Goal: Complete application form

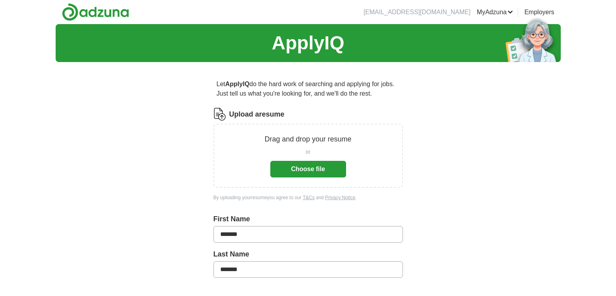
scroll to position [39, 0]
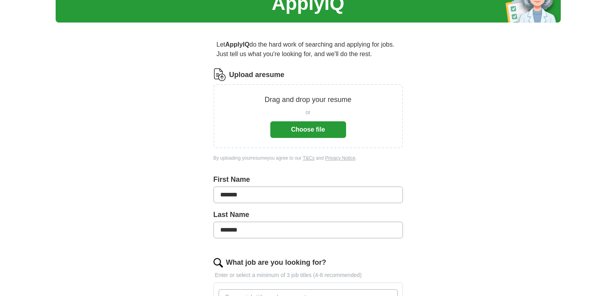
click at [305, 128] on button "Choose file" at bounding box center [308, 129] width 76 height 17
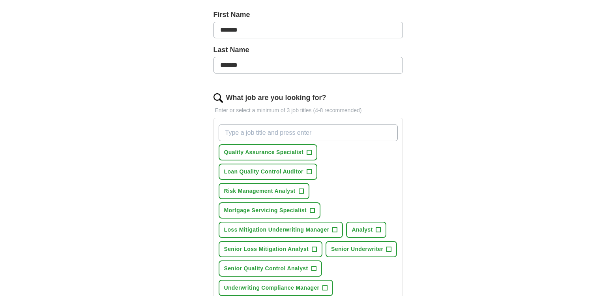
scroll to position [197, 0]
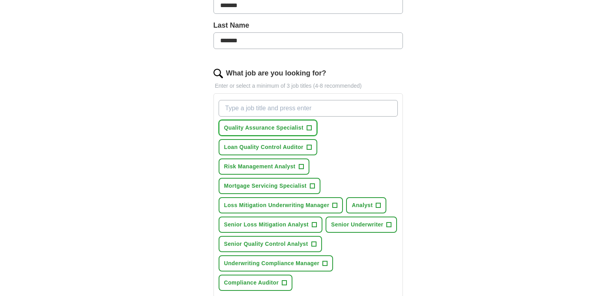
click at [310, 127] on span "+" at bounding box center [309, 128] width 5 height 6
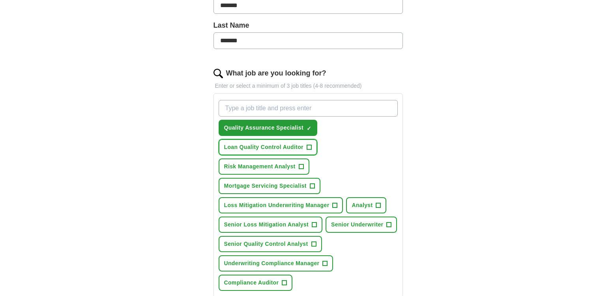
click at [309, 146] on span "+" at bounding box center [309, 147] width 5 height 6
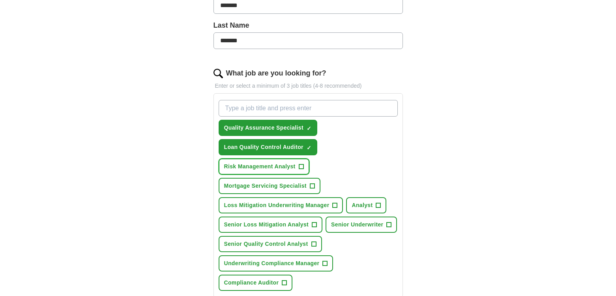
click at [305, 166] on button "Risk Management Analyst +" at bounding box center [264, 166] width 91 height 16
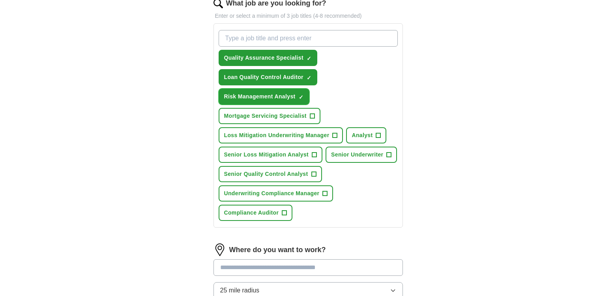
scroll to position [276, 0]
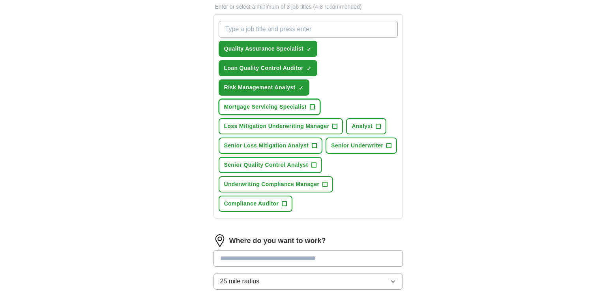
click at [311, 105] on span "+" at bounding box center [312, 107] width 5 height 6
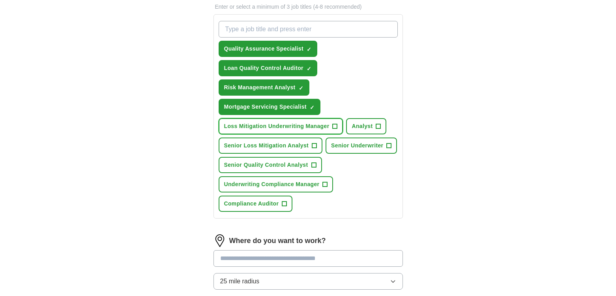
click at [334, 124] on span "+" at bounding box center [335, 126] width 5 height 6
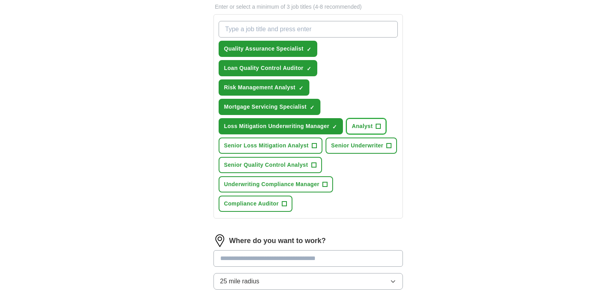
click at [379, 124] on span "+" at bounding box center [378, 126] width 5 height 6
click at [316, 165] on span "+" at bounding box center [313, 165] width 5 height 6
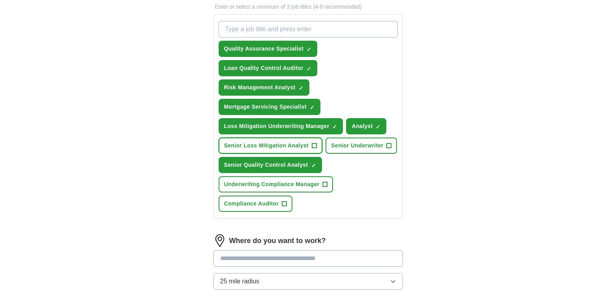
click at [313, 145] on span "+" at bounding box center [314, 146] width 5 height 6
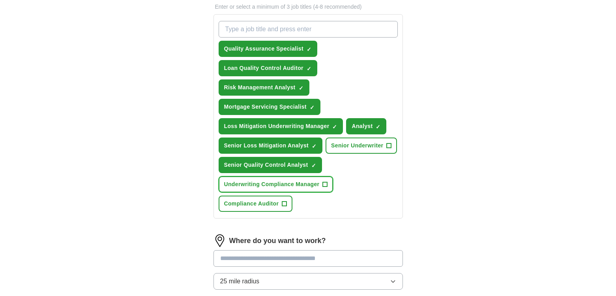
click at [326, 183] on span "+" at bounding box center [325, 184] width 5 height 6
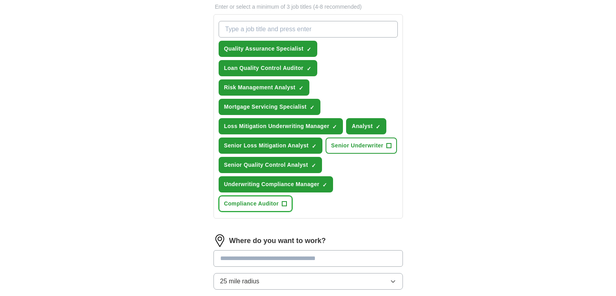
drag, startPoint x: 285, startPoint y: 203, endPoint x: 307, endPoint y: 196, distance: 23.6
click at [285, 202] on span "+" at bounding box center [284, 204] width 5 height 6
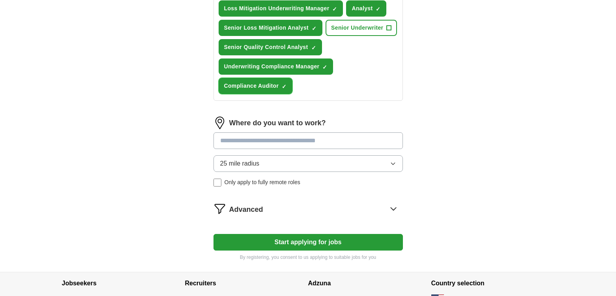
scroll to position [395, 0]
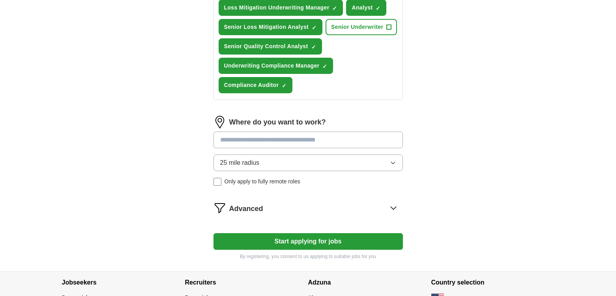
click at [249, 139] on input at bounding box center [308, 139] width 189 height 17
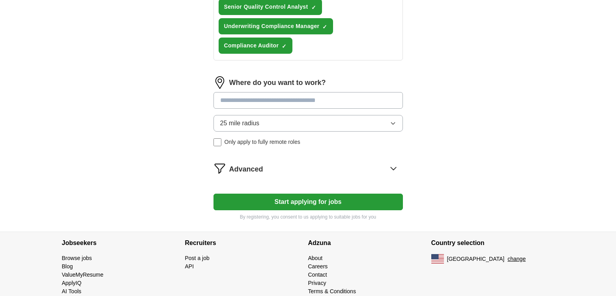
scroll to position [450, 0]
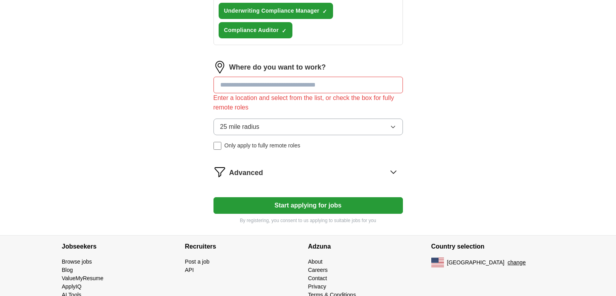
click at [261, 86] on input at bounding box center [308, 85] width 189 height 17
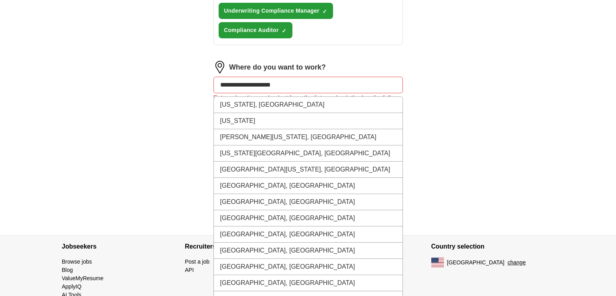
type input "**********"
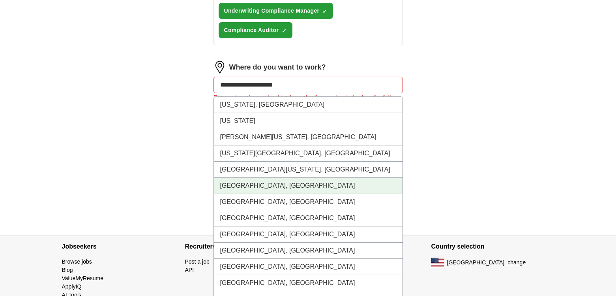
drag, startPoint x: 243, startPoint y: 186, endPoint x: 334, endPoint y: 167, distance: 92.7
click at [243, 182] on li "[GEOGRAPHIC_DATA], [GEOGRAPHIC_DATA]" at bounding box center [308, 186] width 189 height 16
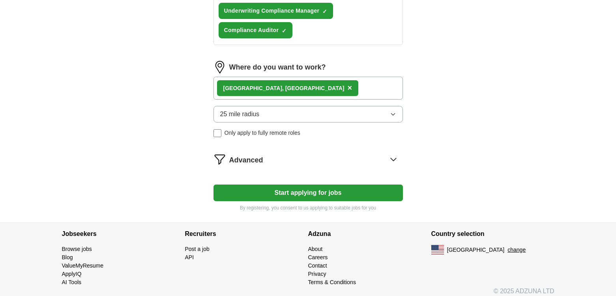
click at [319, 192] on button "Start applying for jobs" at bounding box center [308, 192] width 189 height 17
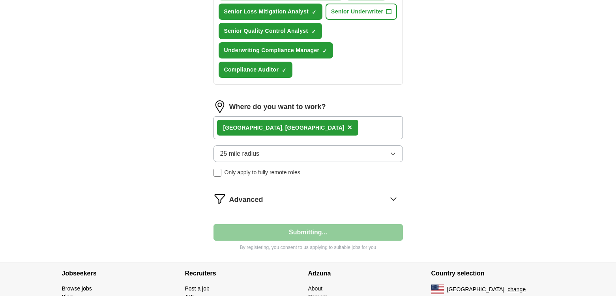
select select "**"
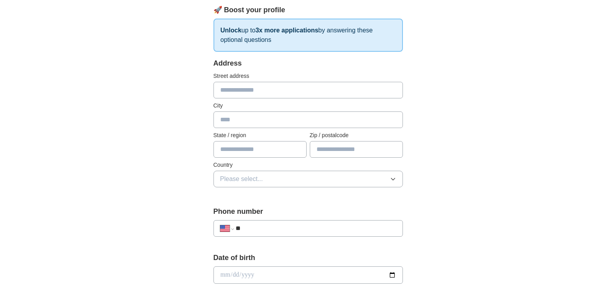
scroll to position [118, 0]
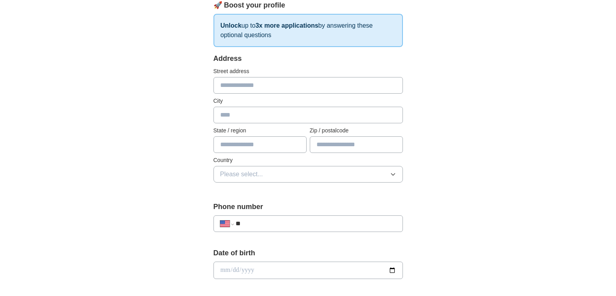
click at [233, 83] on input "text" at bounding box center [308, 85] width 189 height 17
type input "**********"
type input "**"
type input "*****"
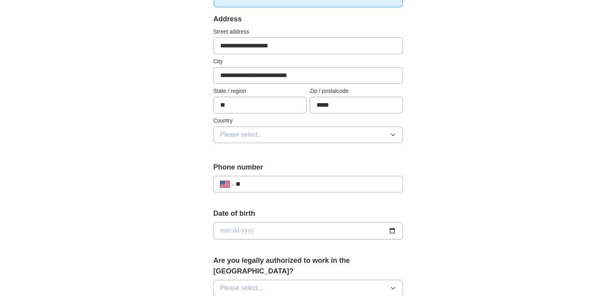
scroll to position [197, 0]
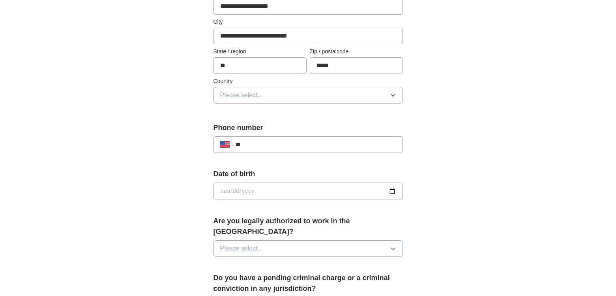
click at [393, 96] on icon "button" at bounding box center [393, 95] width 6 height 6
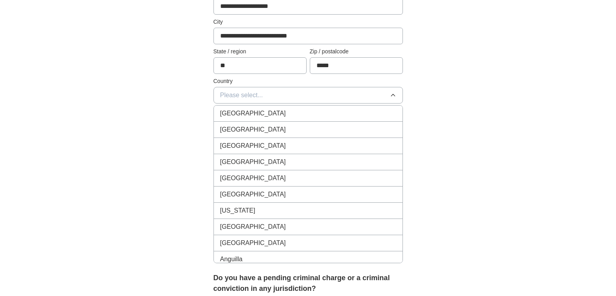
click at [271, 127] on div "[GEOGRAPHIC_DATA]" at bounding box center [308, 129] width 176 height 9
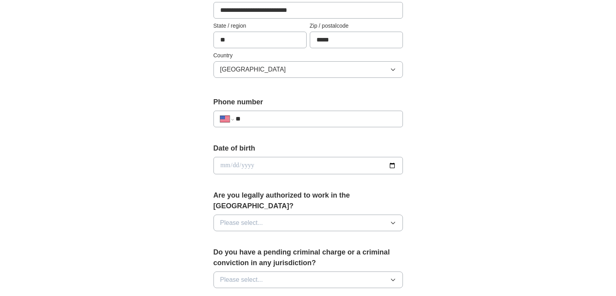
scroll to position [237, 0]
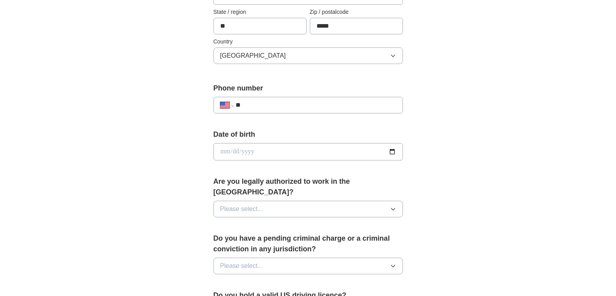
click at [261, 102] on input "**" at bounding box center [316, 104] width 160 height 9
type input "**********"
click at [392, 206] on icon "button" at bounding box center [393, 209] width 6 height 6
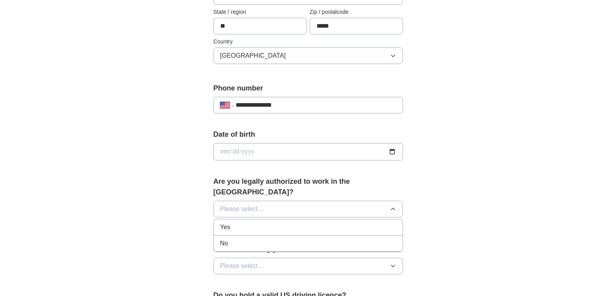
click at [285, 222] on div "Yes" at bounding box center [308, 226] width 176 height 9
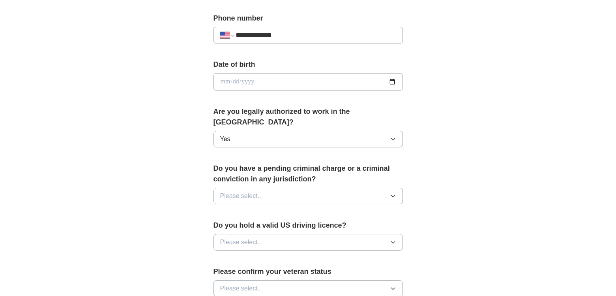
scroll to position [316, 0]
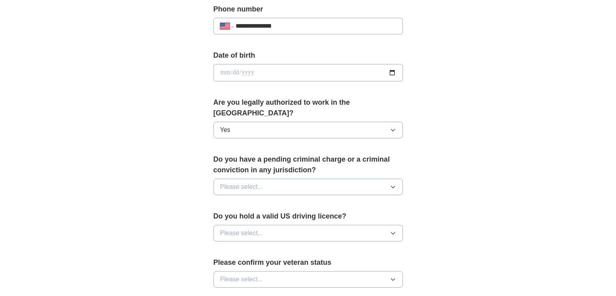
click at [394, 184] on icon "button" at bounding box center [393, 187] width 6 height 6
click at [226, 216] on span "No" at bounding box center [224, 220] width 8 height 9
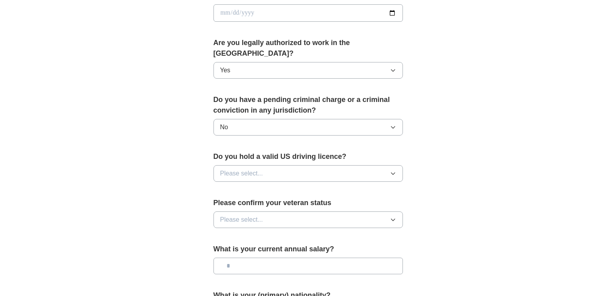
scroll to position [395, 0]
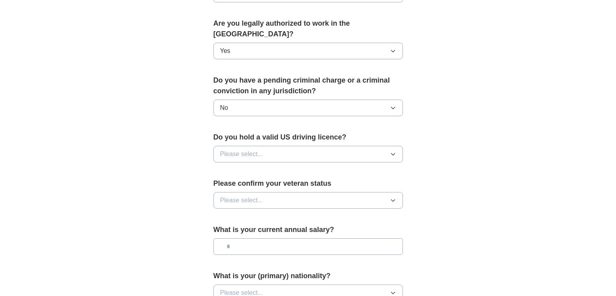
click at [394, 151] on icon "button" at bounding box center [393, 154] width 6 height 6
drag, startPoint x: 223, startPoint y: 161, endPoint x: 371, endPoint y: 163, distance: 148.4
click at [224, 167] on span "Yes" at bounding box center [225, 171] width 10 height 9
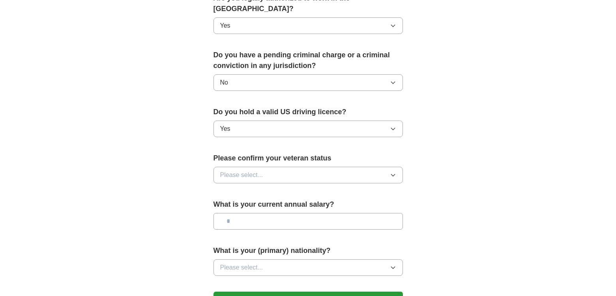
scroll to position [434, 0]
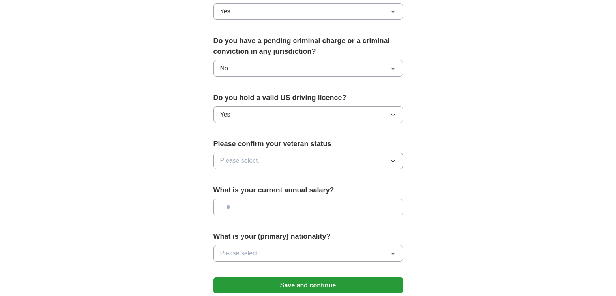
click at [392, 158] on icon "button" at bounding box center [393, 161] width 6 height 6
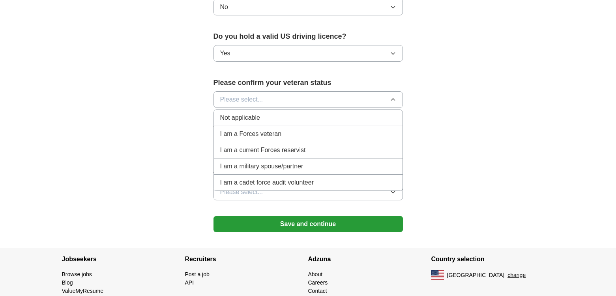
scroll to position [513, 0]
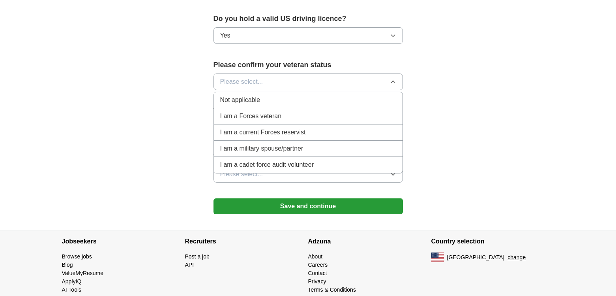
click at [240, 95] on span "Not applicable" at bounding box center [240, 99] width 40 height 9
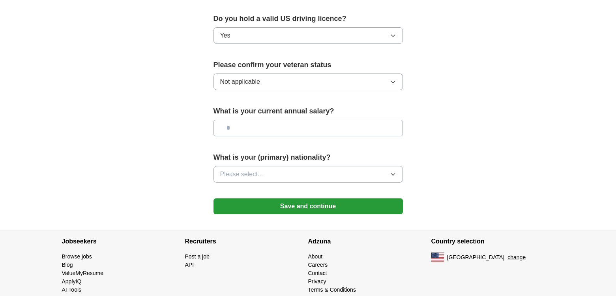
click at [285, 120] on input "text" at bounding box center [308, 128] width 189 height 17
type input "**********"
drag, startPoint x: 269, startPoint y: 120, endPoint x: 200, endPoint y: 111, distance: 69.6
type input "*******"
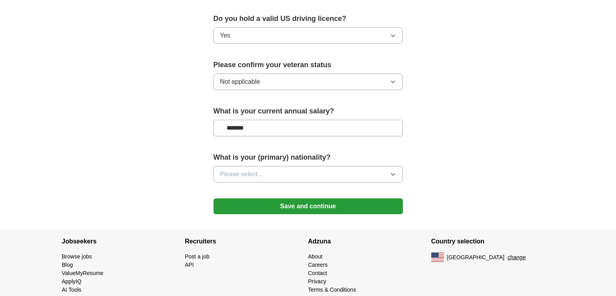
click at [224, 169] on span "Please select..." at bounding box center [241, 173] width 43 height 9
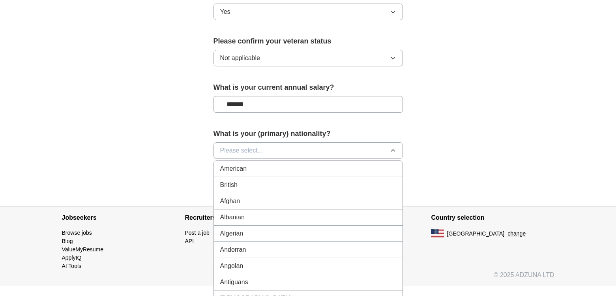
scroll to position [549, 0]
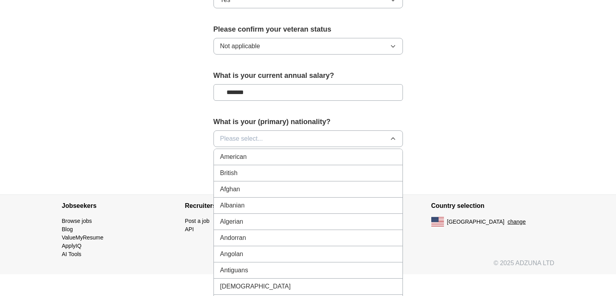
click at [233, 134] on span "Please select..." at bounding box center [241, 138] width 43 height 9
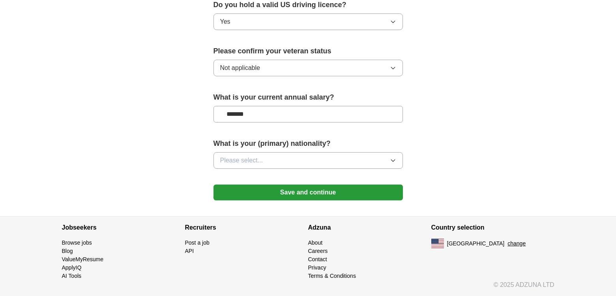
scroll to position [516, 0]
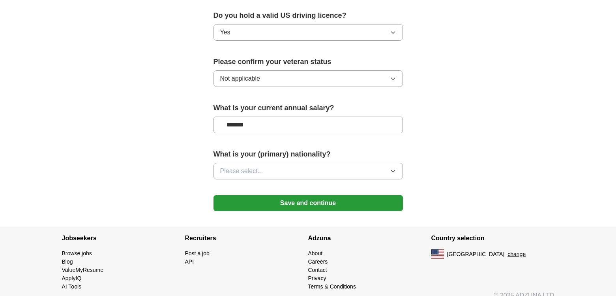
click at [231, 166] on span "Please select..." at bounding box center [241, 170] width 43 height 9
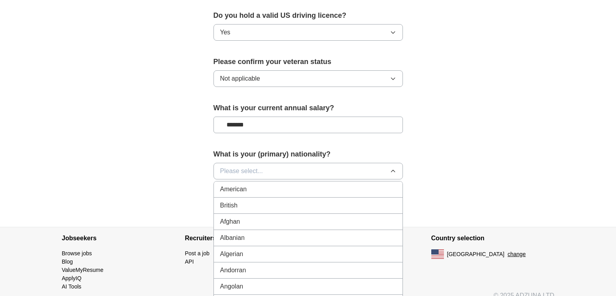
scroll to position [549, 0]
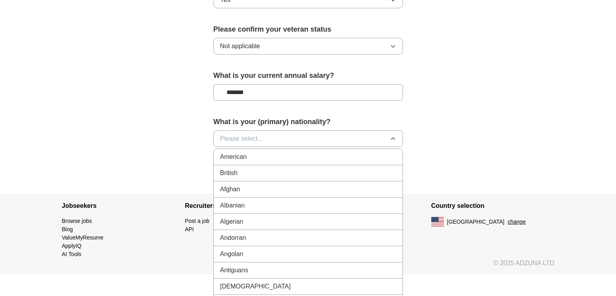
click at [266, 152] on div "American" at bounding box center [308, 156] width 176 height 9
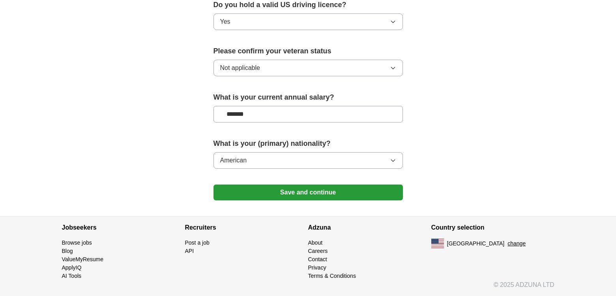
scroll to position [516, 0]
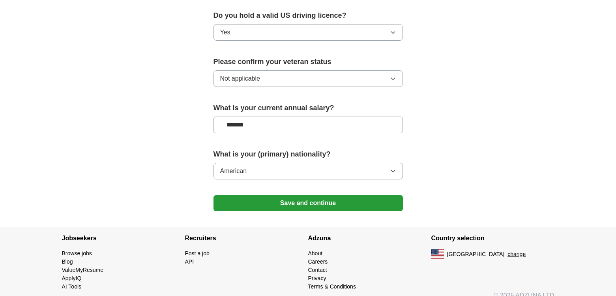
click at [303, 195] on button "Save and continue" at bounding box center [308, 203] width 189 height 16
